Goal: Information Seeking & Learning: Learn about a topic

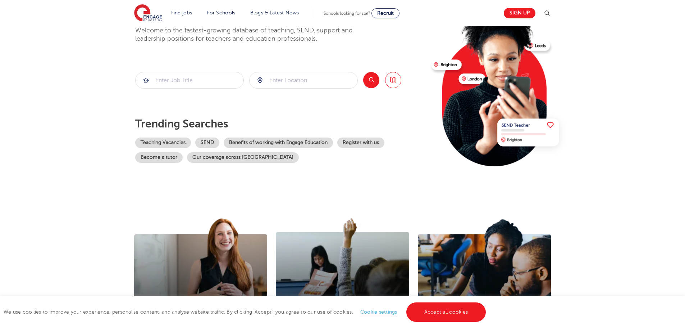
scroll to position [36, 0]
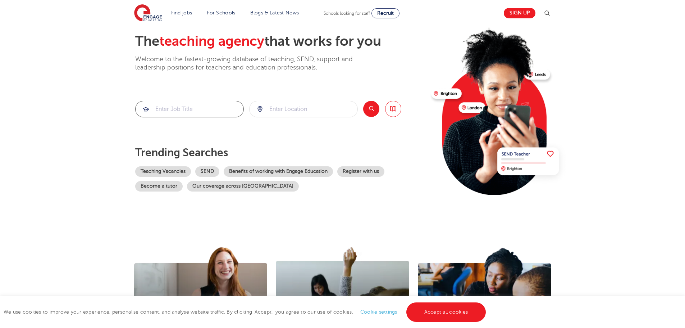
click at [190, 105] on input "search" at bounding box center [190, 109] width 108 height 16
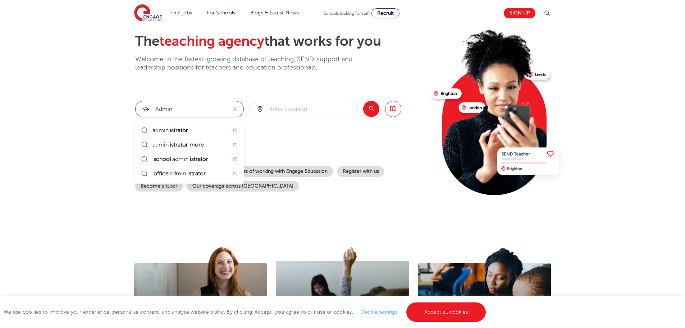
drag, startPoint x: 185, startPoint y: 107, endPoint x: 124, endPoint y: 106, distance: 61.5
click at [124, 106] on section "The teaching agency that works for you Welcome to the fastest-growing database …" at bounding box center [342, 108] width 685 height 237
type input "d"
type input "admin"
click button "Submit" at bounding box center [0, 0] width 0 height 0
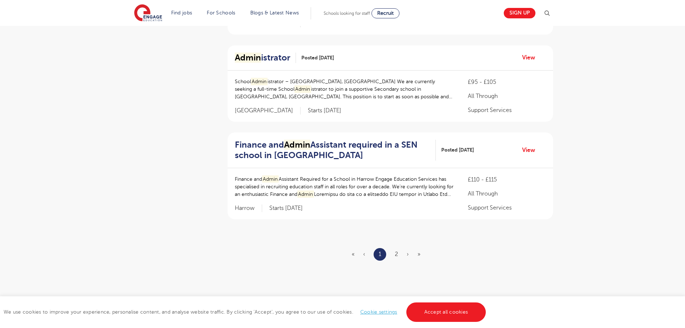
scroll to position [791, 0]
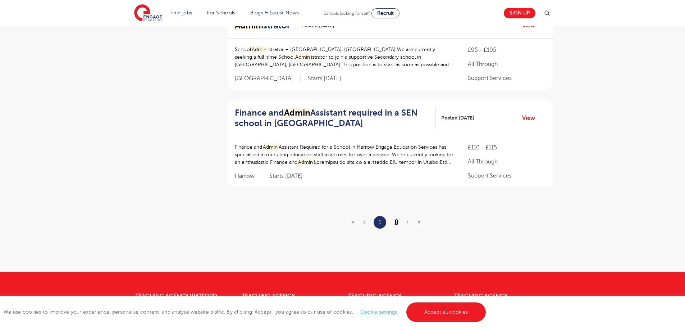
click at [397, 221] on link "2" at bounding box center [396, 222] width 3 height 6
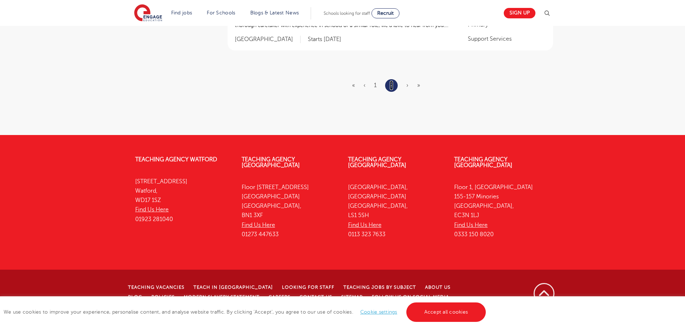
scroll to position [0, 0]
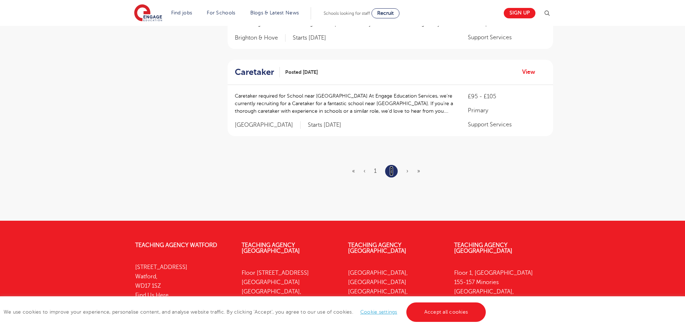
scroll to position [503, 0]
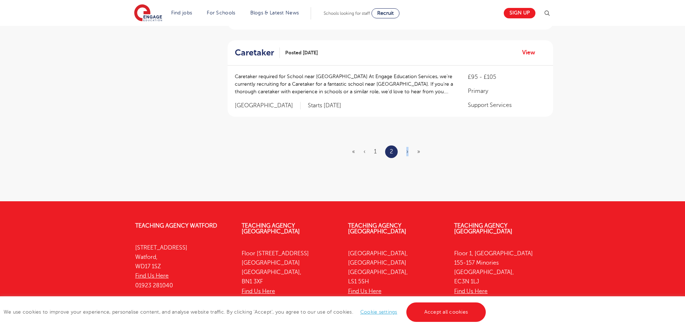
click at [407, 151] on span "›" at bounding box center [407, 151] width 2 height 6
